Goal: Communication & Community: Answer question/provide support

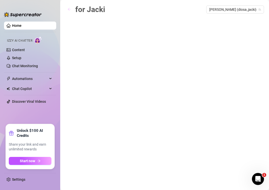
click at [71, 9] on icon "arrow-left" at bounding box center [70, 10] width 4 height 4
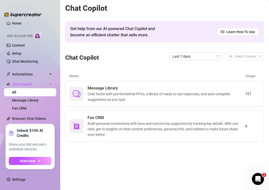
click at [172, 98] on span "Chat faster with pre-formatted PPVs, a library of ready to use responses, and a…" at bounding box center [167, 96] width 158 height 11
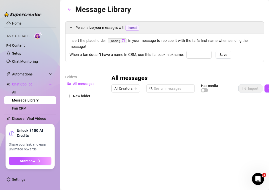
type input "bebé"
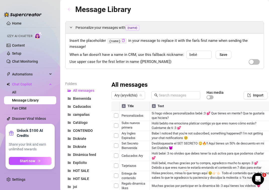
click at [68, 10] on icon "arrow-left" at bounding box center [70, 10] width 4 height 4
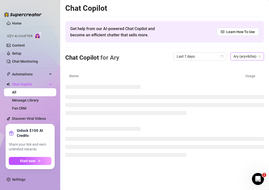
click at [252, 57] on span "Ary (aryvilchis)" at bounding box center [247, 57] width 28 height 8
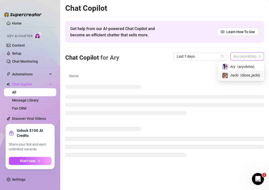
click at [245, 77] on span "( diosa_jacki )" at bounding box center [250, 76] width 20 height 6
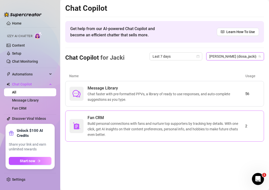
click at [107, 123] on span "Build personal connections with fans and nurture top supporters by tracking key…" at bounding box center [167, 129] width 158 height 17
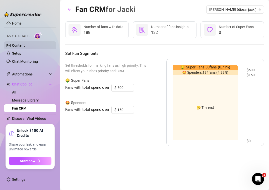
click at [24, 46] on link "Content" at bounding box center [18, 45] width 13 height 4
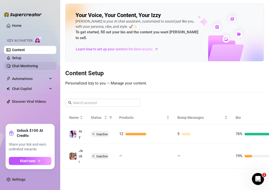
click at [26, 64] on link "Chat Monitoring" at bounding box center [25, 66] width 26 height 4
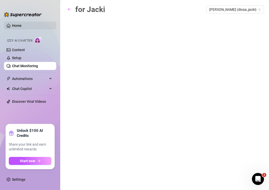
click at [14, 25] on link "Home" at bounding box center [17, 26] width 10 height 4
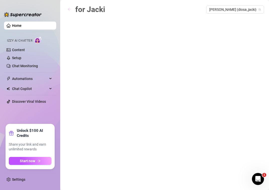
click at [69, 10] on icon "arrow-left" at bounding box center [69, 9] width 3 height 3
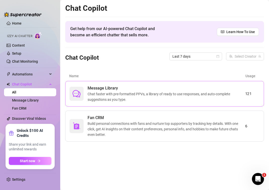
click at [113, 92] on span "Chat faster with pre-formatted PPVs, a library of ready to use responses, and a…" at bounding box center [167, 96] width 158 height 11
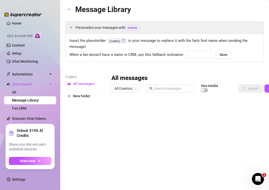
type input "bebé"
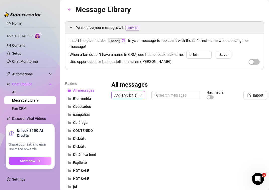
click at [136, 96] on span "Ary (aryvilchis)" at bounding box center [128, 96] width 28 height 8
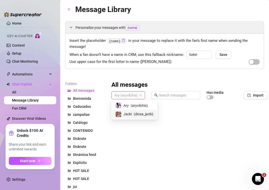
click at [136, 114] on span "( diosa_jacki )" at bounding box center [144, 114] width 20 height 6
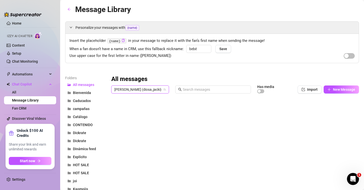
click at [113, 110] on div at bounding box center [233, 152] width 244 height 112
click at [86, 101] on span "Caducados" at bounding box center [82, 101] width 18 height 4
click at [116, 110] on div at bounding box center [232, 152] width 242 height 112
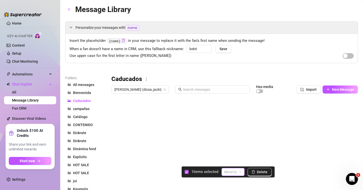
click at [230, 175] on input "search" at bounding box center [231, 172] width 13 height 8
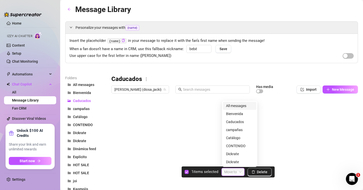
click at [230, 175] on input "search" at bounding box center [231, 172] width 13 height 8
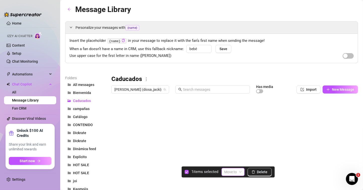
click at [229, 175] on input "search" at bounding box center [231, 172] width 13 height 8
click at [116, 110] on div at bounding box center [232, 152] width 242 height 112
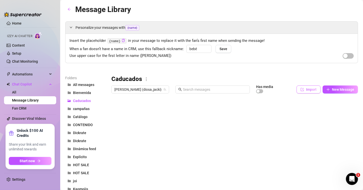
click at [269, 89] on icon "import" at bounding box center [303, 90] width 4 height 4
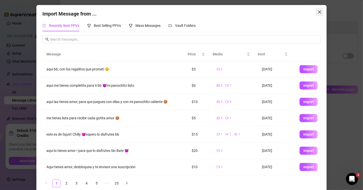
click at [269, 12] on icon "close" at bounding box center [320, 12] width 4 height 4
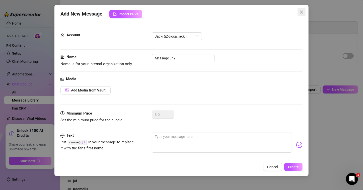
click at [269, 10] on button "Close" at bounding box center [302, 12] width 8 height 8
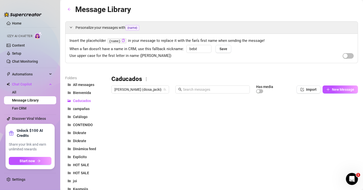
click at [232, 112] on div at bounding box center [232, 152] width 242 height 112
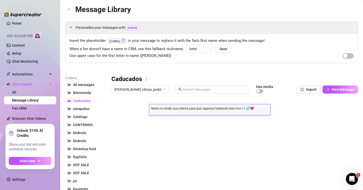
click at [261, 110] on div "Bebé no olvide suscribirse para que sigamos hablando bien rico 👀💦❤️ Bebé no olv…" at bounding box center [209, 109] width 121 height 11
click at [255, 109] on textarea "Bebé no olvide suscribirse para que sigamos hablando bien rico 👀💦❤️" at bounding box center [209, 108] width 121 height 5
click at [213, 121] on div at bounding box center [232, 152] width 242 height 112
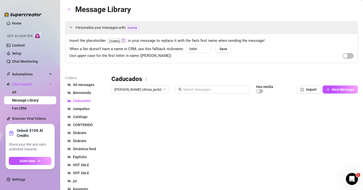
click at [220, 109] on div at bounding box center [232, 152] width 242 height 112
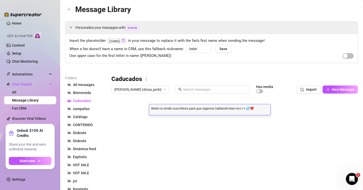
click at [255, 109] on textarea "Bebé no olvide suscribirse para que sigamos hablando bien rico 👀💦❤️" at bounding box center [209, 108] width 121 height 5
click at [259, 110] on textarea "Bebé no olvide suscribirse para que sigamos hablando bien rico 👀💦❤️" at bounding box center [209, 108] width 121 height 5
click at [199, 120] on div at bounding box center [232, 152] width 242 height 112
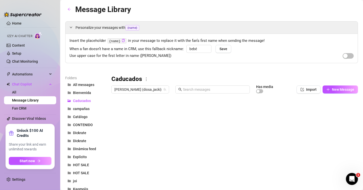
click at [199, 120] on div at bounding box center [232, 152] width 242 height 112
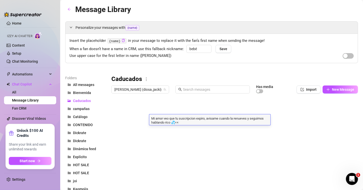
drag, startPoint x: 191, startPoint y: 117, endPoint x: 187, endPoint y: 120, distance: 5.2
drag, startPoint x: 187, startPoint y: 120, endPoint x: 184, endPoint y: 123, distance: 4.3
click at [184, 123] on textarea "Mi amor veo que tu suscripcion expiro, avisame cuando la renueves y seguimos ha…" at bounding box center [209, 120] width 121 height 9
type textarea "Mi amor veo que tu suscripción expiro, avísame cuando la renueves y [PERSON_NAM…"
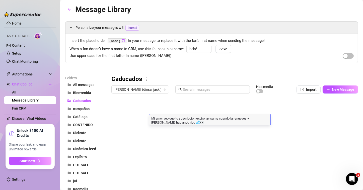
click at [222, 124] on textarea "Mi amor veo que tu suscripción expiro, avísame cuando la renueves y [PERSON_NAM…" at bounding box center [209, 120] width 121 height 9
click at [187, 132] on div at bounding box center [232, 152] width 242 height 112
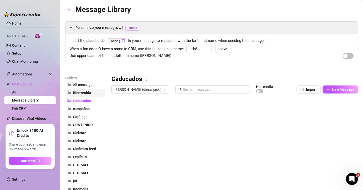
click at [83, 92] on span "Bienvenida" at bounding box center [82, 93] width 18 height 4
click at [184, 111] on div at bounding box center [232, 152] width 242 height 112
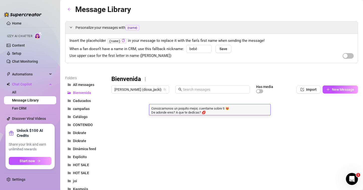
drag, startPoint x: 161, startPoint y: 109, endPoint x: 155, endPoint y: 110, distance: 5.7
drag, startPoint x: 155, startPoint y: 110, endPoint x: 220, endPoint y: 112, distance: 65.0
click at [220, 112] on textarea "Conozcamonos un poquito mejor, cuentame sobre ti 😻 De adonde eres? A que te ded…" at bounding box center [209, 110] width 121 height 9
click at [219, 113] on textarea "Conozcamonos un poquito mejor, cuentame sobre ti 😻 De adonde eres? A que te ded…" at bounding box center [209, 110] width 121 height 9
type textarea "Conozcámonos un poquito mejor, cuentame sobre ti 😻 De adonde eres? A que te ded…"
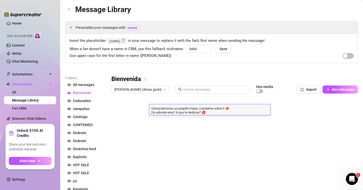
click at [221, 113] on textarea "Conozcámonos un poquito mejor, cuentame sobre ti 😻 De adonde eres? A que te ded…" at bounding box center [209, 110] width 121 height 9
click at [211, 121] on div at bounding box center [232, 152] width 242 height 112
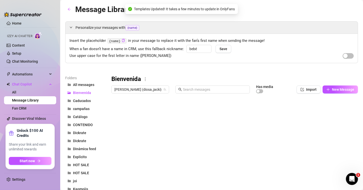
click at [114, 120] on div at bounding box center [232, 152] width 242 height 112
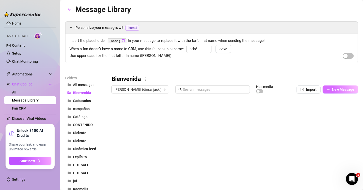
click at [269, 90] on span "New Message" at bounding box center [343, 90] width 22 height 4
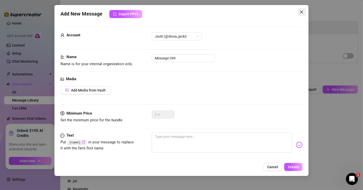
click at [269, 11] on icon "close" at bounding box center [301, 12] width 3 height 3
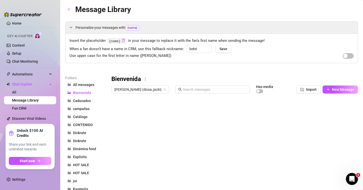
click at [202, 122] on div at bounding box center [232, 152] width 242 height 112
click at [202, 120] on div at bounding box center [232, 152] width 242 height 112
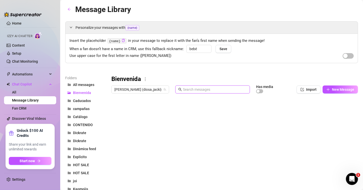
click at [183, 90] on input "text" at bounding box center [215, 90] width 64 height 6
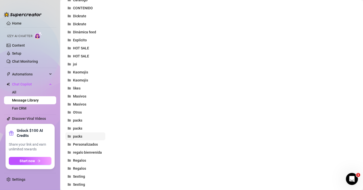
scroll to position [207, 0]
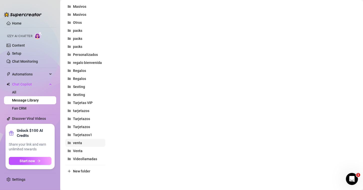
click at [78, 143] on span "venta" at bounding box center [77, 143] width 9 height 4
click at [75, 149] on span "Venta" at bounding box center [78, 151] width 10 height 4
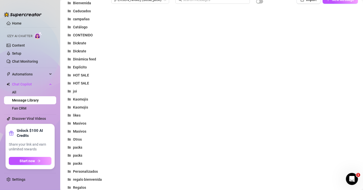
scroll to position [0, 0]
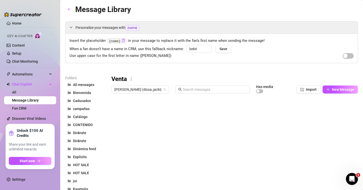
click at [200, 108] on div at bounding box center [232, 152] width 242 height 112
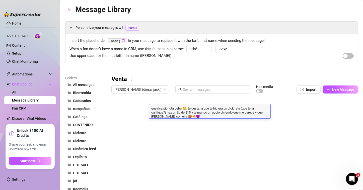
drag, startPoint x: 171, startPoint y: 107, endPoint x: 217, endPoint y: 116, distance: 46.7
click at [217, 116] on textarea "que rica pichota bebé 🤤, te gustaria que te hiciera un dick rate (que te la cal…" at bounding box center [209, 112] width 121 height 13
drag, startPoint x: 156, startPoint y: 116, endPoint x: 205, endPoint y: 117, distance: 49.5
click at [205, 117] on textarea "que rica pichota bebé 🤤, te gustaria que te hiciera un dick rate (que te la cal…" at bounding box center [209, 112] width 121 height 13
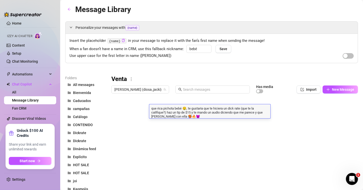
click at [195, 117] on textarea "que rica pichota bebé 🤤, te gustaria que te hiciera un dick rate (que te la cal…" at bounding box center [209, 112] width 121 height 13
click at [196, 117] on textarea "que rica pichota bebé 🤤, te gustaria que te hiciera un dick rate (que te la cal…" at bounding box center [209, 112] width 121 height 13
click at [188, 123] on div at bounding box center [232, 152] width 242 height 112
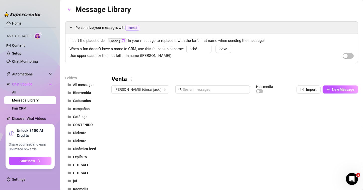
click at [189, 122] on div at bounding box center [232, 152] width 242 height 112
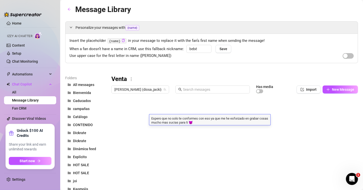
click at [189, 122] on textarea "Espero que no solo te conformes con eso ya que me he esforzado en grabar cosas …" at bounding box center [209, 120] width 121 height 9
click at [212, 124] on textarea "Espero que no solo te conformes con eso ya que me he esforzado en grabar cosas …" at bounding box center [209, 120] width 121 height 9
click at [197, 133] on div at bounding box center [232, 152] width 242 height 112
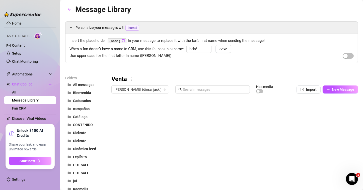
click at [226, 143] on div at bounding box center [232, 152] width 242 height 112
click at [269, 90] on span "New Message" at bounding box center [343, 90] width 22 height 4
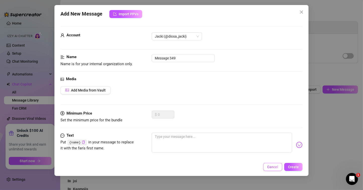
click at [269, 168] on span "Cancel" at bounding box center [272, 167] width 11 height 4
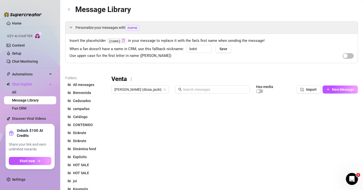
click at [209, 131] on div at bounding box center [232, 152] width 242 height 112
click at [269, 89] on span "New Message" at bounding box center [343, 90] width 22 height 4
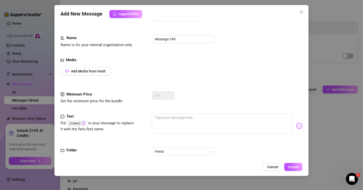
scroll to position [28, 0]
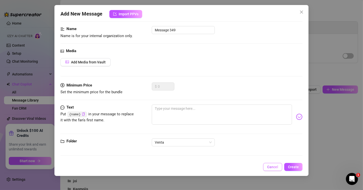
click at [269, 167] on span "Cancel" at bounding box center [272, 167] width 11 height 4
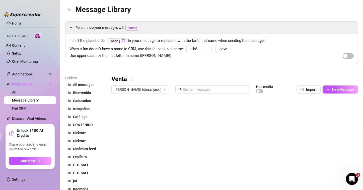
click at [173, 144] on div at bounding box center [232, 152] width 242 height 112
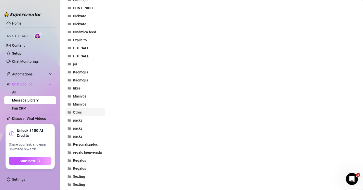
scroll to position [207, 0]
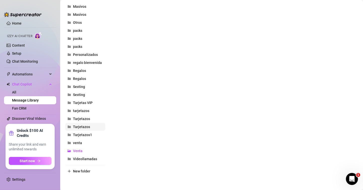
click at [84, 128] on span "Tarjetazos" at bounding box center [81, 127] width 17 height 4
click at [83, 120] on span "Tarjetazos" at bounding box center [81, 119] width 17 height 4
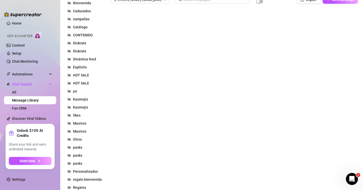
scroll to position [0, 0]
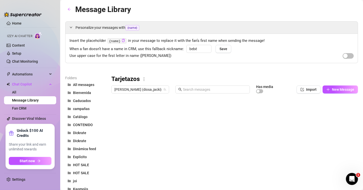
click at [182, 109] on div at bounding box center [232, 152] width 242 height 112
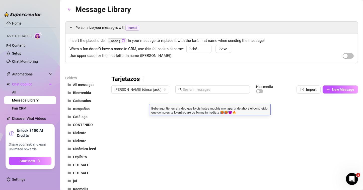
drag, startPoint x: 164, startPoint y: 110, endPoint x: 160, endPoint y: 109, distance: 3.3
click at [161, 108] on textarea "Bebe aqui tienes el video que lo disfrutes muchisimo, apartir de ahora el contn…" at bounding box center [209, 110] width 121 height 9
click at [162, 108] on textarea "Bebe aqui tienes el video que lo disfrutes muchisimo, apartir de ahora el contn…" at bounding box center [209, 110] width 121 height 9
type textarea "Bebe aquí tienes el video que lo disfrutes muchísimo, apartir de ahora el contn…"
drag, startPoint x: 160, startPoint y: 111, endPoint x: 153, endPoint y: 115, distance: 7.9
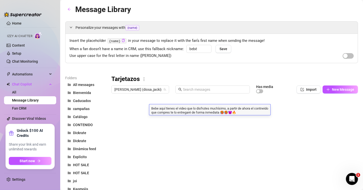
click at [153, 115] on div "Bebe aquí tienes el video que lo disfrutes muchísimo, a partir de ahora el cont…" at bounding box center [209, 109] width 121 height 11
type textarea "Bebe aquí tienes el video que lo disfrutes muchísimo, a partir de ahora el cont…"
click at [200, 120] on div at bounding box center [232, 152] width 242 height 112
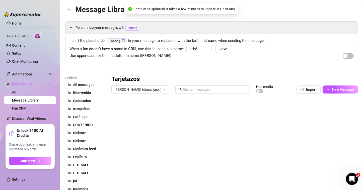
click at [257, 113] on div at bounding box center [232, 152] width 242 height 112
click at [254, 112] on div at bounding box center [232, 152] width 242 height 112
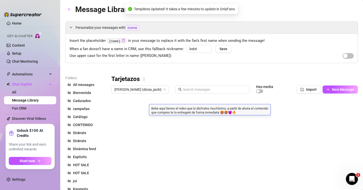
click at [254, 112] on textarea "Bebe aquí tienes el video que lo disfrutes muchísimo, a partir de ahora el cont…" at bounding box center [209, 110] width 121 height 9
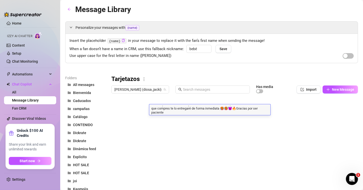
scroll to position [1, 0]
type textarea "Bebe aquí tienes el video que lo disfrutes muchísimo, a partir de ahora el cont…"
click at [181, 114] on textarea "Bebe aquí tienes el video que lo disfrutes muchísimo, a partir de ahora el cont…" at bounding box center [209, 110] width 121 height 9
click at [187, 114] on textarea "Bebe aquí tienes el video que lo disfrutes muchísimo, a partir de ahora el cont…" at bounding box center [209, 110] width 121 height 9
click at [254, 113] on textarea "Bebe aquí tienes el video que lo disfrutes muchísimo, a partir de ahora el cont…" at bounding box center [209, 110] width 121 height 9
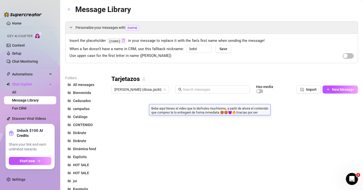
click at [160, 114] on textarea "Bebe aquí tienes el video que lo disfrutes muchísimo, a partir de ahora el cont…" at bounding box center [209, 110] width 121 height 9
click at [161, 114] on textarea "Bebe aquí tienes el video que lo disfrutes muchísimo, a partir de ahora el cont…" at bounding box center [209, 110] width 121 height 9
drag, startPoint x: 179, startPoint y: 116, endPoint x: 254, endPoint y: 114, distance: 75.6
click at [254, 114] on textarea "Bebe aquí tienes el video que lo disfrutes muchísimo, a partir de ahora el cont…" at bounding box center [209, 110] width 121 height 9
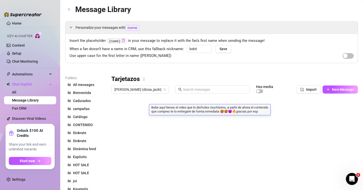
type textarea "Bebe aquí tienes el video que lo disfrutes muchísimo, a partir de ahora el cont…"
type textarea "ar"
click at [203, 112] on div "ar ar" at bounding box center [209, 109] width 121 height 11
click at [188, 111] on div "ar ar" at bounding box center [209, 109] width 121 height 11
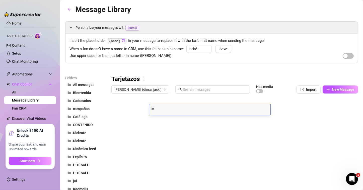
click at [189, 109] on textarea "ar" at bounding box center [209, 108] width 121 height 5
click at [159, 135] on div at bounding box center [232, 152] width 242 height 112
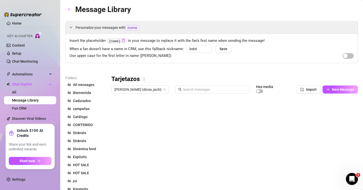
click at [161, 112] on div at bounding box center [232, 152] width 242 height 112
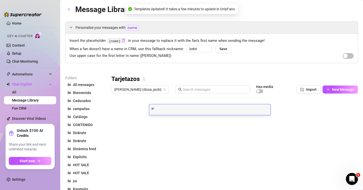
click at [161, 112] on div "ar ar" at bounding box center [209, 109] width 121 height 11
click at [163, 110] on textarea "ar" at bounding box center [209, 108] width 121 height 5
type textarea "a"
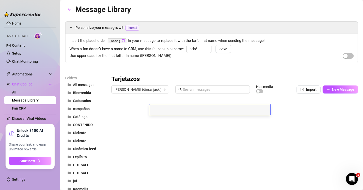
type textarea "B"
type textarea "b"
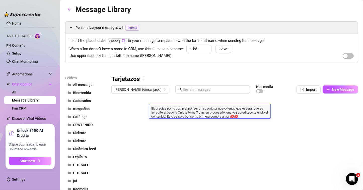
click at [199, 122] on div at bounding box center [232, 152] width 242 height 112
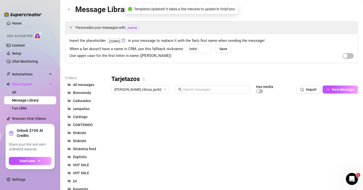
click at [202, 109] on div at bounding box center [232, 152] width 242 height 112
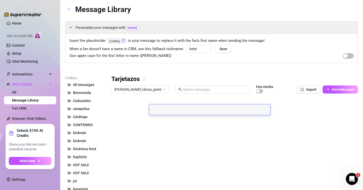
click at [182, 108] on textarea at bounding box center [209, 108] width 121 height 5
type textarea "Bebe! aquí tienes el contenido 💋😈 espero lo disfrutes mucho, a partir de ahora …"
drag, startPoint x: 158, startPoint y: 112, endPoint x: 155, endPoint y: 113, distance: 3.1
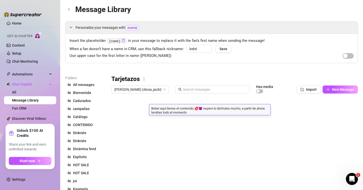
click at [155, 113] on textarea "Bebe! aquí tienes el contenido 💋😈 espero lo disfrutes mucho, a partir de ahora …" at bounding box center [209, 110] width 121 height 9
click at [192, 111] on textarea "Bebe! aquí tienes el contenido 💋😈 espero lo disfrutes mucho, a partir de ahora …" at bounding box center [209, 110] width 121 height 9
click at [193, 112] on textarea "Bebe! aquí tienes el contenido 💋😈 espero lo disfrutes mucho, a partir de ahora …" at bounding box center [209, 110] width 121 height 9
drag, startPoint x: 193, startPoint y: 112, endPoint x: 187, endPoint y: 113, distance: 5.8
click at [187, 113] on textarea "Bebe! aquí tienes el contenido 💋😈 espero lo disfrutes mucho, a partir de ahora …" at bounding box center [209, 110] width 121 height 9
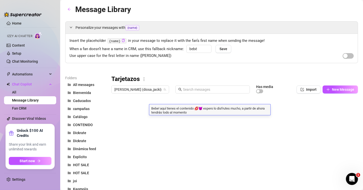
click at [191, 112] on textarea "Bebe! aquí tienes el contenido 💋😈 espero lo disfrutes mucho, a partir de ahora …" at bounding box center [209, 110] width 121 height 9
click at [237, 111] on textarea "Bebe! aquí tienes el contenido 💋😈 espero lo disfrutes mucho, a partir de ahora …" at bounding box center [209, 110] width 121 height 9
drag, startPoint x: 236, startPoint y: 112, endPoint x: 231, endPoint y: 113, distance: 4.8
click at [231, 113] on textarea "Bebe! aquí tienes el contenido 💋😈 espero lo disfrutes mucho, a partir de ahora …" at bounding box center [209, 110] width 121 height 9
type textarea "Bebe! aquí tienes el contenido 💋😈 espero lo disfrutes mucho, a partir de ahora …"
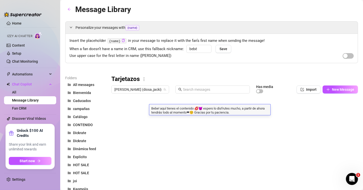
click at [202, 131] on div at bounding box center [232, 152] width 242 height 112
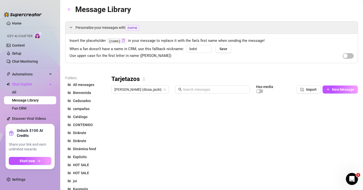
click at [237, 120] on div at bounding box center [232, 152] width 242 height 112
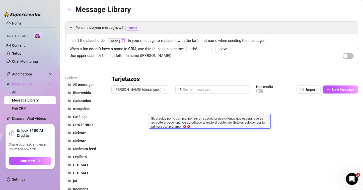
click at [196, 122] on textarea "Bb gracias por tu compra, por ser un suscriptor nuevo tengo que esperar que se …" at bounding box center [209, 122] width 121 height 13
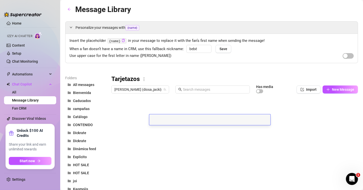
paste textarea "Hola, mi amor 💕 Gracias por tu compra y por suscribirte. Como es tu primera vez…"
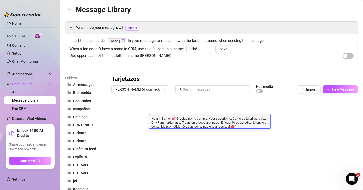
drag, startPoint x: 171, startPoint y: 118, endPoint x: 150, endPoint y: 117, distance: 20.9
click at [150, 117] on textarea "Hola, mi amor 💕 Gracias por tu compra y por suscribirte. Como es tu primera vez…" at bounding box center [209, 122] width 121 height 13
type textarea "Amor 💕 Gracias por tu compra y por suscribirte. Como es tu primera vez, OnlyFan…"
click at [231, 122] on textarea "Amor 💕 Gracias por tu compra y por suscribirte. Como es tu primera vez, OnlyFan…" at bounding box center [209, 122] width 121 height 13
click at [222, 117] on textarea "Amor 💕 Gracias por tu compra y por suscribirte. Como es tu primera vez, OnlyFan…" at bounding box center [209, 122] width 121 height 13
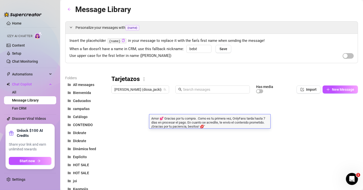
drag, startPoint x: 165, startPoint y: 117, endPoint x: 162, endPoint y: 117, distance: 3.0
click at [162, 117] on textarea "Amor 💕 Gracias por tu compra . Como es tu primera vez, OnlyFans tarda hasta 7 d…" at bounding box center [209, 122] width 121 height 13
click at [163, 117] on textarea "Amor Gracias por tu compra💕 . Como es tu primera vez, OnlyFans tarda hasta 7 dí…" at bounding box center [209, 122] width 121 height 13
click at [210, 123] on textarea "Amor gracias por tu compra💕 . Como es tu primera vez, OnlyFans tarda hasta 7 dí…" at bounding box center [209, 122] width 121 height 13
click at [199, 118] on textarea "Amor gracias por tu compra💕 . Como es tu primera vez, OnlyFans tarda hasta 7 dí…" at bounding box center [209, 122] width 121 height 13
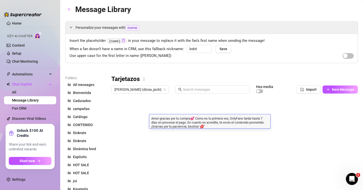
click at [231, 119] on textarea "Amor gracias por tu compra💕 Como es tu primera vez, OnlyFans tarda hasta 7 días…" at bounding box center [209, 122] width 121 height 13
drag, startPoint x: 231, startPoint y: 119, endPoint x: 209, endPoint y: 119, distance: 22.1
click at [207, 119] on textarea "Amor gracias por tu compra💕 Como es tu primera vez, OnlyFans tarda hasta 7 días…" at bounding box center [209, 122] width 121 height 13
click at [236, 119] on textarea "Amor gracias por tu compra💕 por ser tu primera compra, OnlyFans tarda hasta 7 d…" at bounding box center [209, 122] width 121 height 13
click at [249, 126] on textarea "Amor gracias por tu compra💕 por ser tu suscriptor nuevo OnlyFans tarda hasta 7 …" at bounding box center [209, 122] width 121 height 13
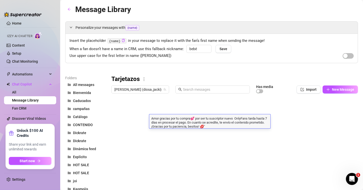
click at [238, 117] on textarea "Amor gracias por tu compra💕 por ser tu suscriptor nuevo OnlyFans tarda hasta 7 …" at bounding box center [209, 122] width 121 height 13
click at [248, 124] on textarea "Amor gracias por tu compra💕 por ser tu suscriptor nuevo OnlyFans tarda hasta 7 …" at bounding box center [209, 122] width 121 height 13
click at [166, 126] on textarea "Amor gracias por tu compra💕 por ser tu suscriptor nuevo OnlyFans tarda hasta 7 …" at bounding box center [209, 122] width 121 height 13
click at [232, 131] on textarea "Amor gracias por tu compra💕 por ser tu suscriptor nuevo OnlyFans tarda hasta 7 …" at bounding box center [209, 124] width 121 height 17
type textarea "Amor gracias por tu compra💕 por ser tu suscriptor nuevo OnlyFans tarda hasta 7 …"
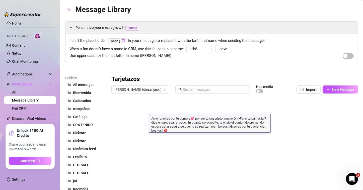
click at [196, 130] on textarea "Amor gracias por tu compra💕 por ser tu suscriptor nuevo OnlyFans tarda hasta 7 …" at bounding box center [209, 124] width 121 height 17
click at [186, 140] on div at bounding box center [232, 152] width 242 height 112
